Goal: Browse casually

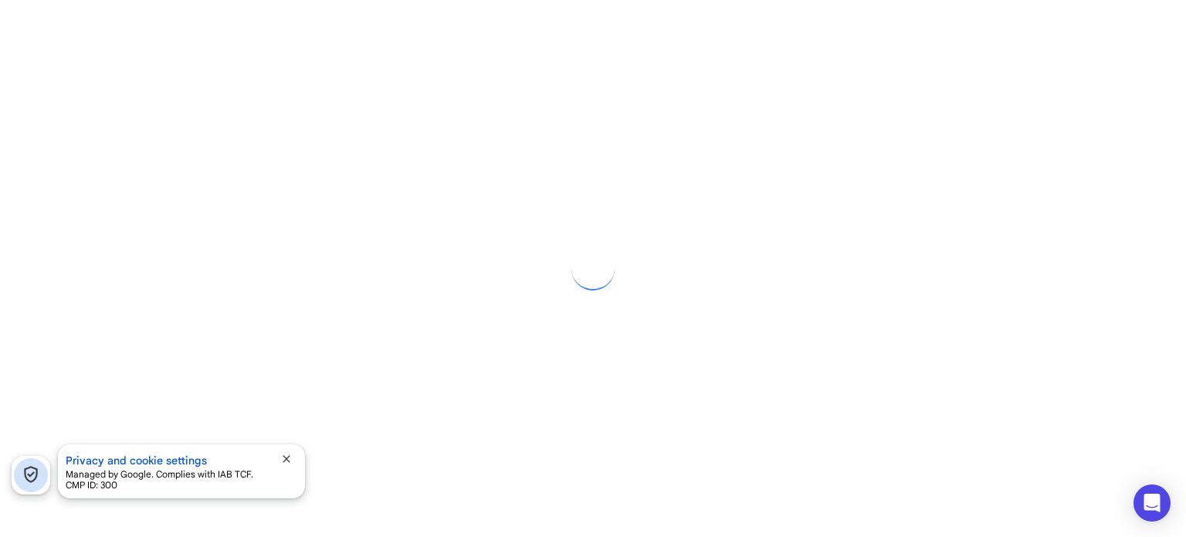
click at [286, 462] on span "close" at bounding box center [286, 459] width 12 height 12
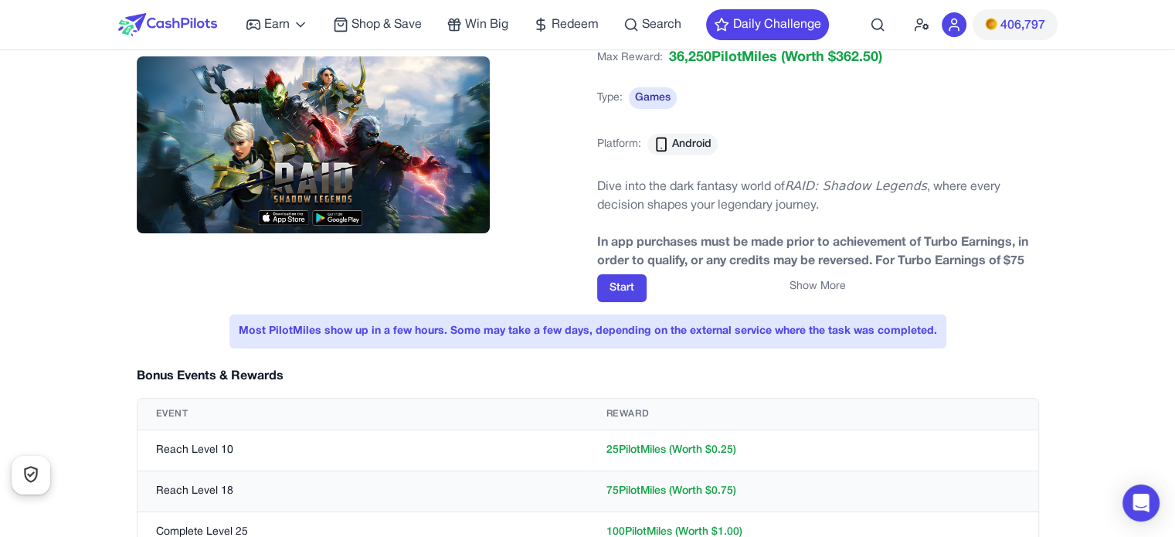
scroll to position [386, 0]
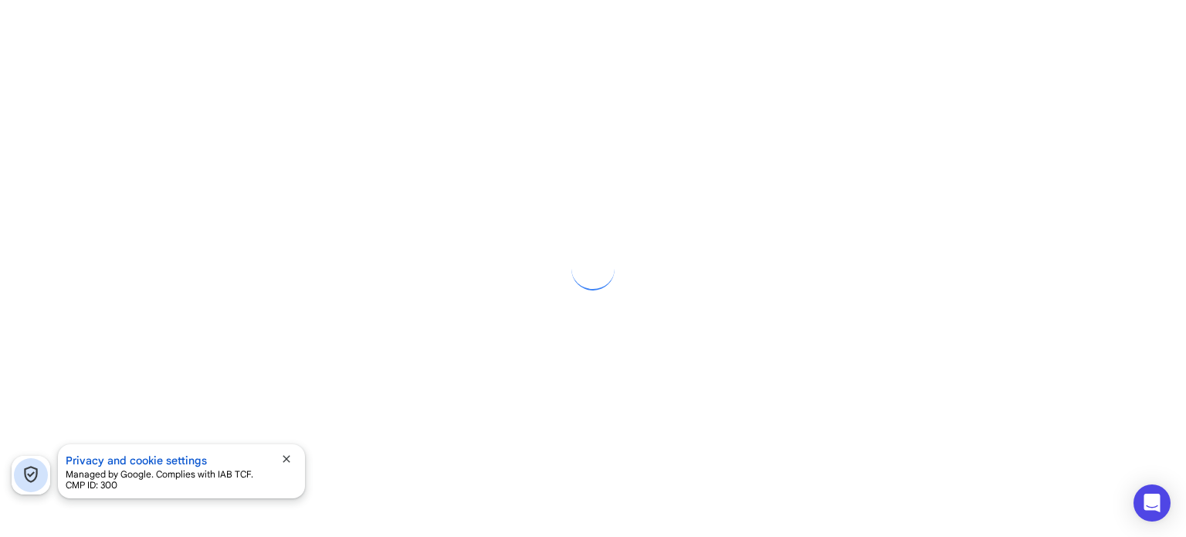
click at [284, 458] on span "close" at bounding box center [286, 459] width 12 height 12
